Goal: Find specific page/section: Find specific page/section

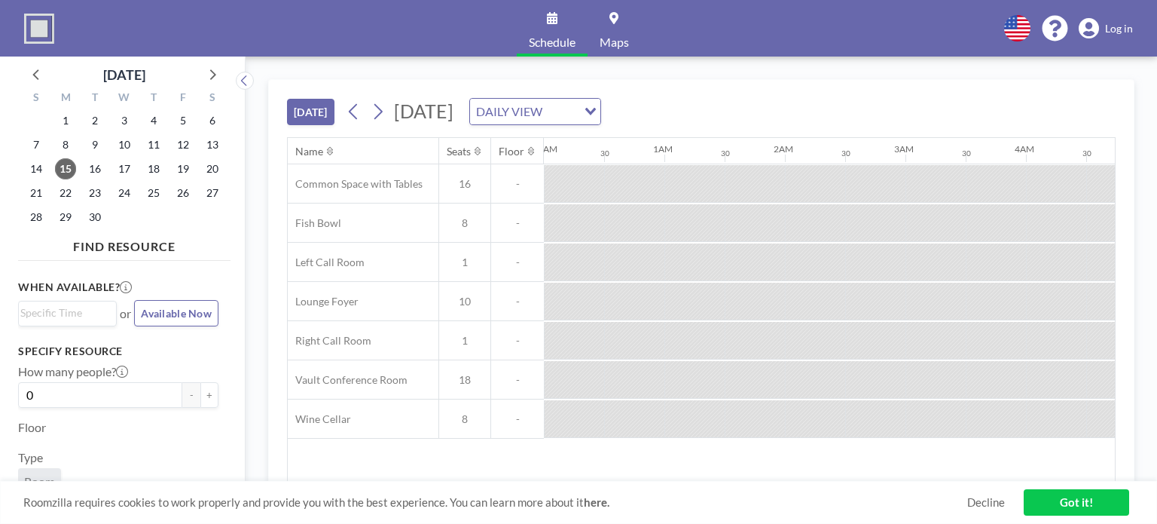
scroll to position [0, 1628]
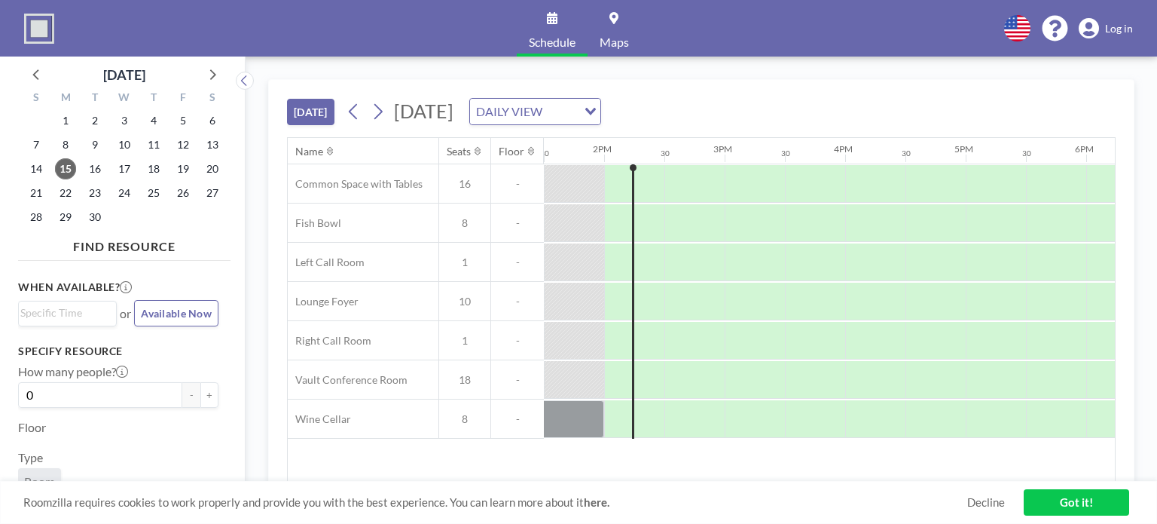
click at [1096, 26] on icon at bounding box center [1089, 28] width 20 height 21
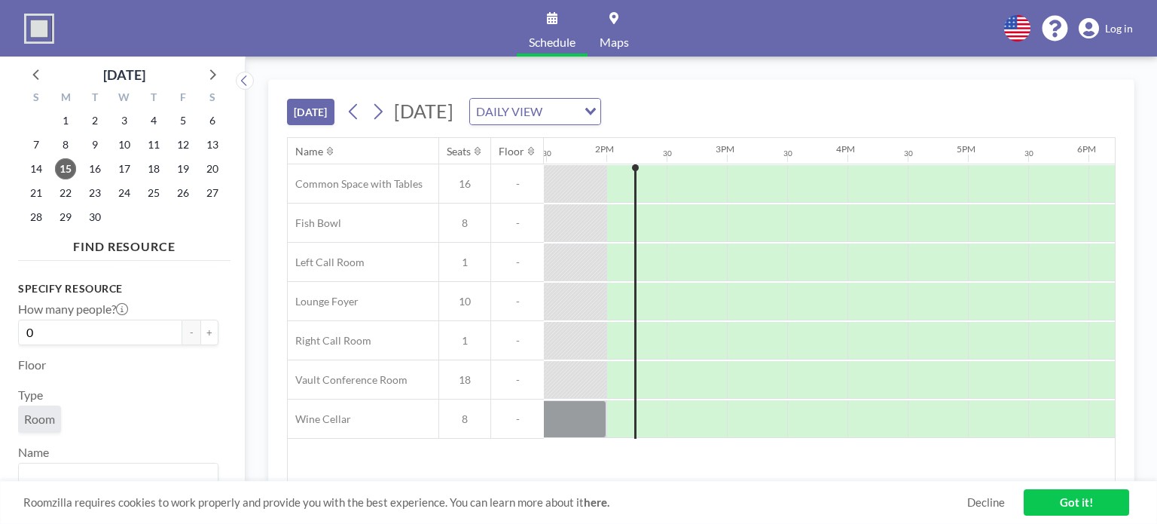
scroll to position [0, 1628]
click at [1115, 24] on span "Log in" at bounding box center [1119, 29] width 28 height 14
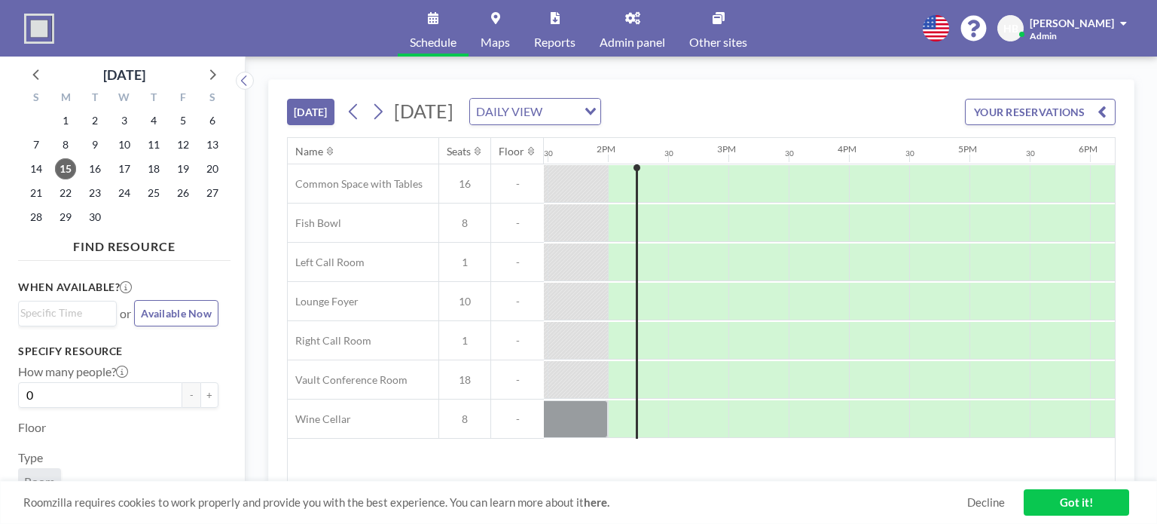
scroll to position [0, 1628]
click at [1068, 26] on span "Hussain Bangash" at bounding box center [1072, 23] width 84 height 13
click at [615, 27] on link "Admin panel" at bounding box center [633, 28] width 90 height 57
